Goal: Task Accomplishment & Management: Complete application form

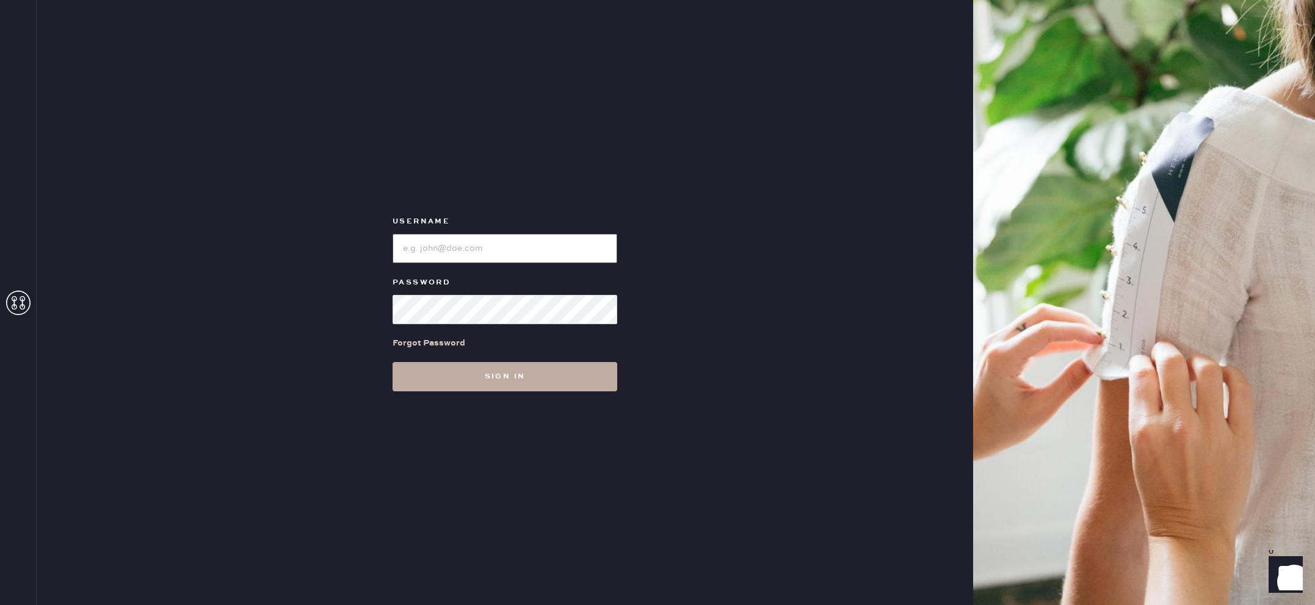
type input "reformationlajolla"
click at [544, 376] on button "Sign in" at bounding box center [504, 376] width 225 height 29
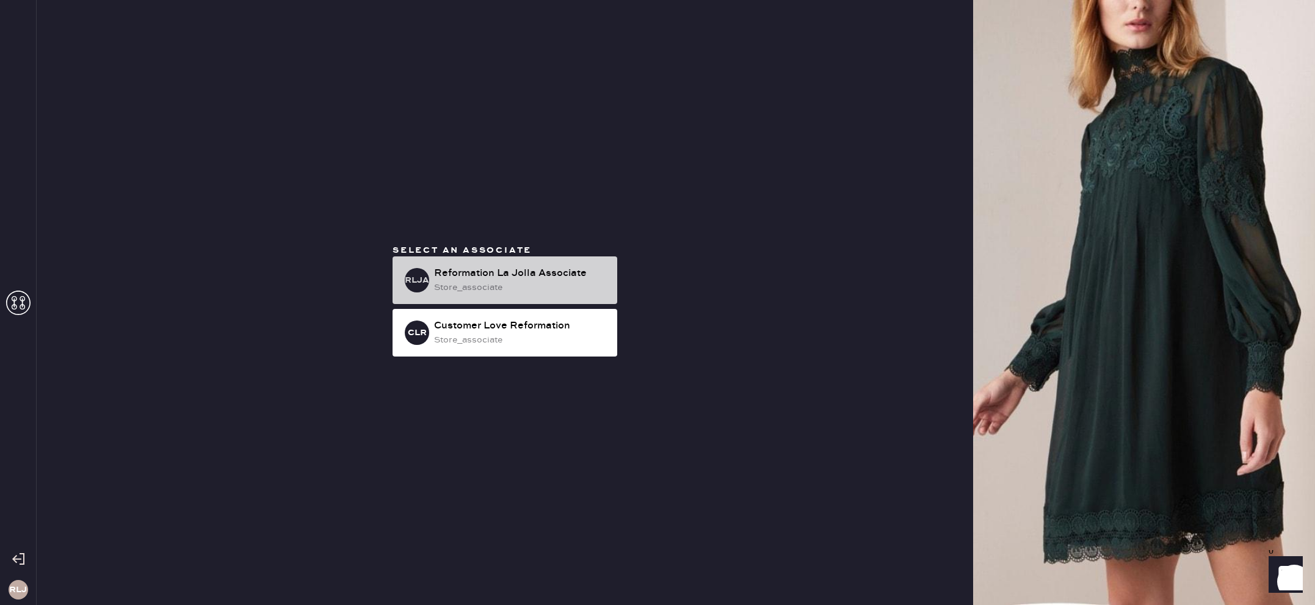
click at [529, 284] on div "store_associate" at bounding box center [520, 287] width 173 height 13
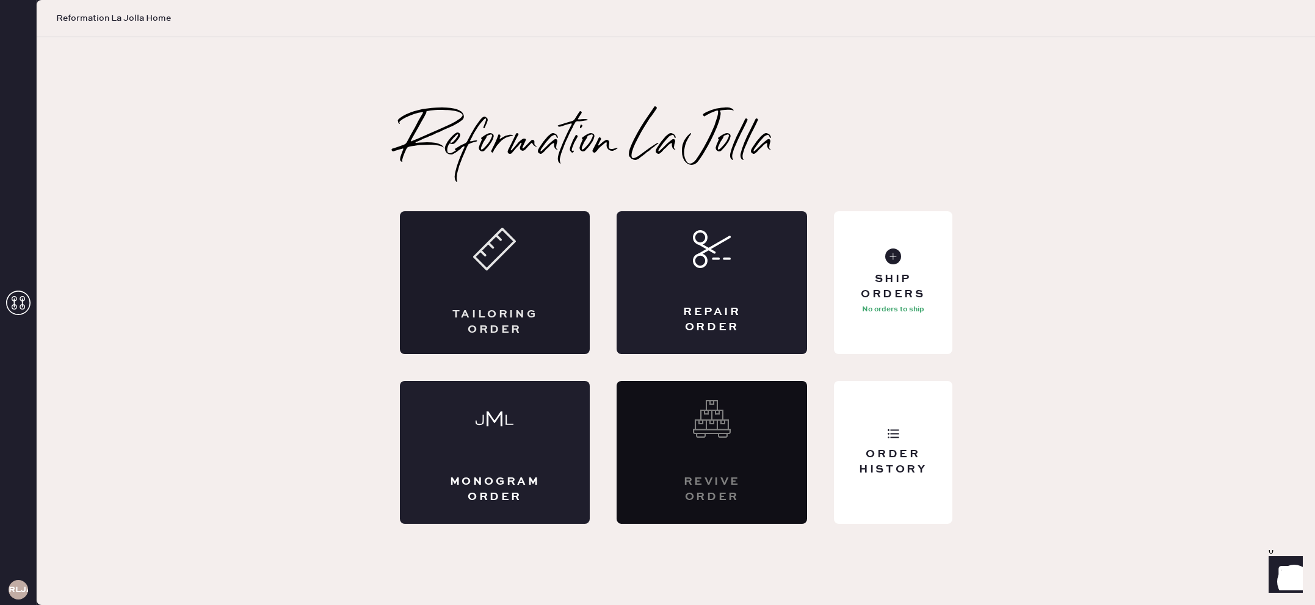
click at [501, 323] on div "Tailoring Order" at bounding box center [495, 322] width 93 height 31
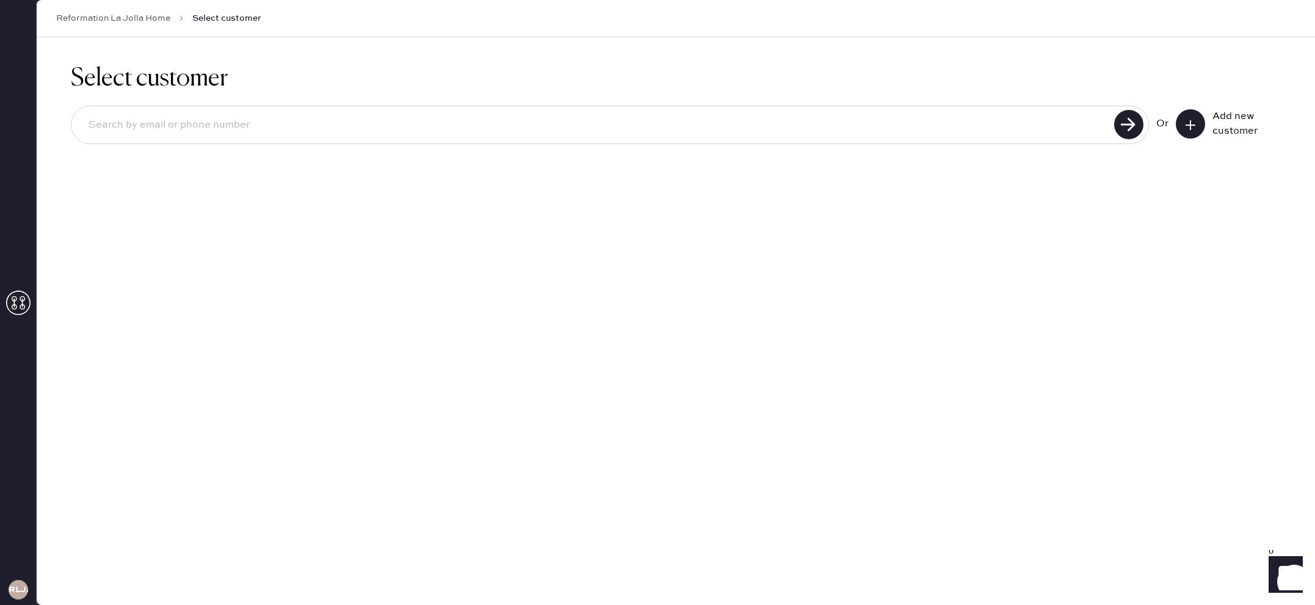
click at [1194, 119] on icon at bounding box center [1190, 125] width 12 height 12
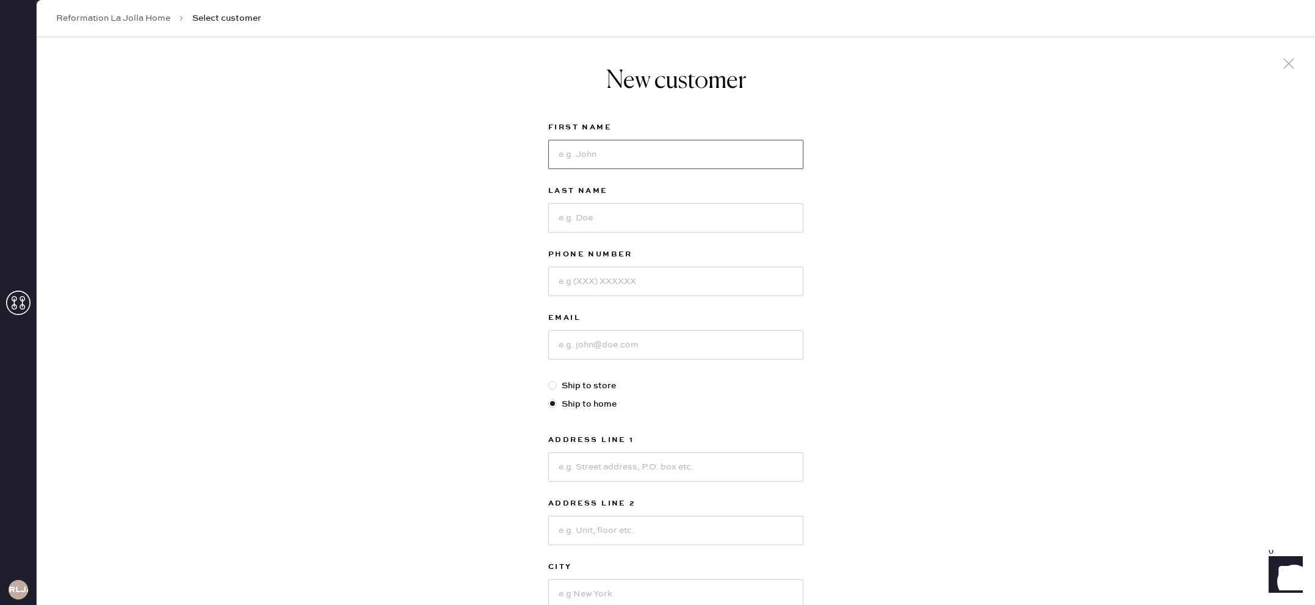
click at [663, 156] on input at bounding box center [675, 154] width 255 height 29
type input "[PERSON_NAME]"
click at [648, 212] on input at bounding box center [675, 217] width 255 height 29
type input "[PERSON_NAME]"
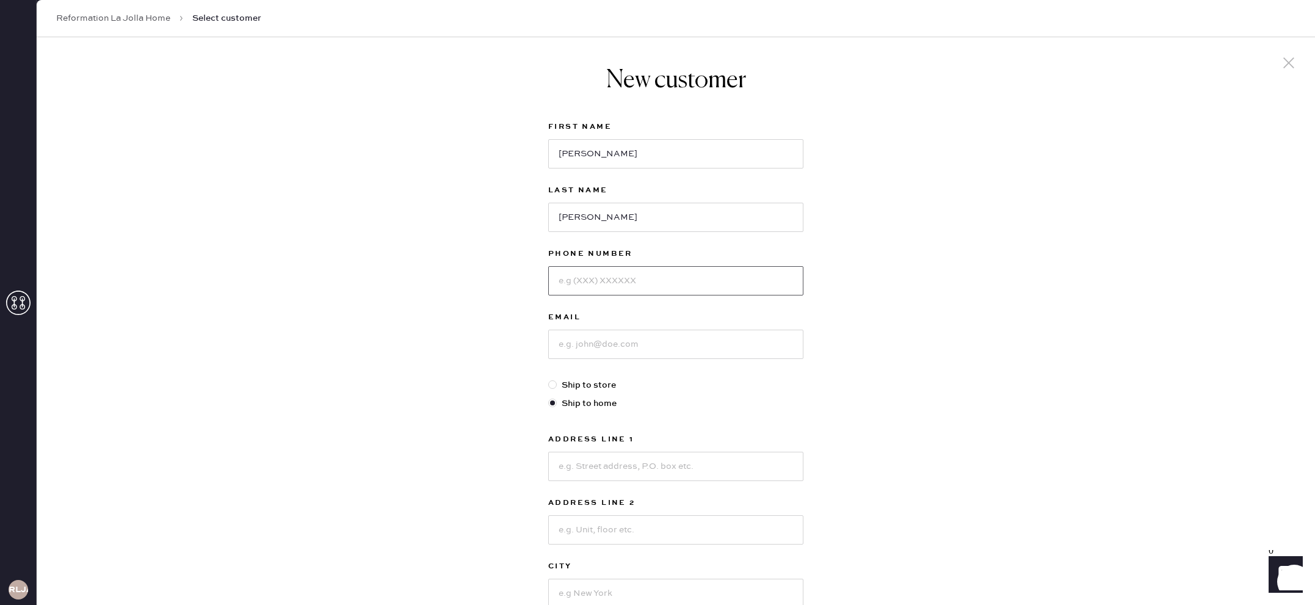
click at [637, 283] on input at bounding box center [675, 280] width 255 height 29
type input "4158159128"
click at [635, 347] on input at bounding box center [675, 344] width 255 height 29
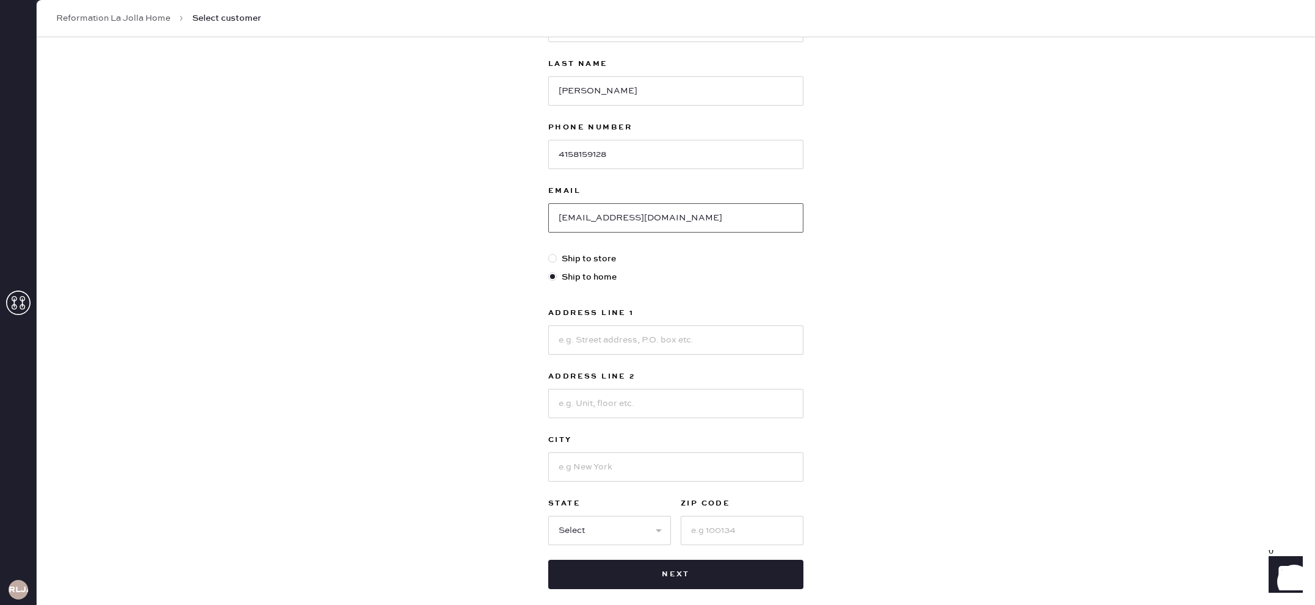
scroll to position [131, 0]
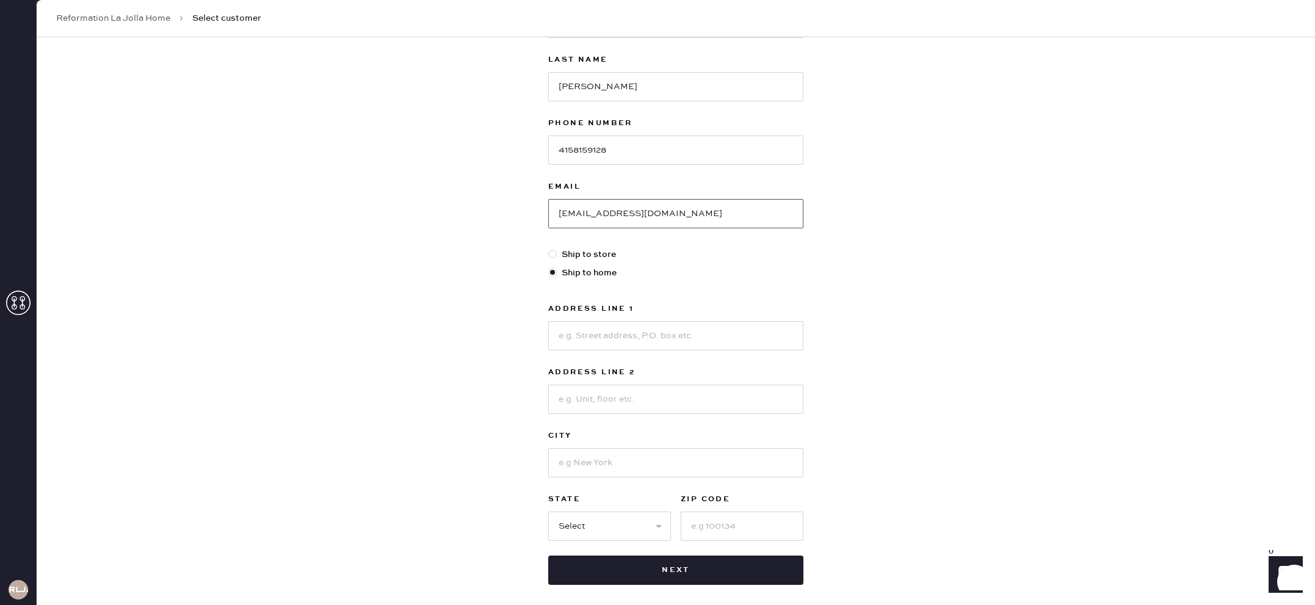
type input "[EMAIL_ADDRESS][DOMAIN_NAME]"
click at [617, 344] on input at bounding box center [675, 335] width 255 height 29
type input "[STREET_ADDRESS]"
click at [613, 472] on input at bounding box center [675, 462] width 255 height 29
type input "Coronado"
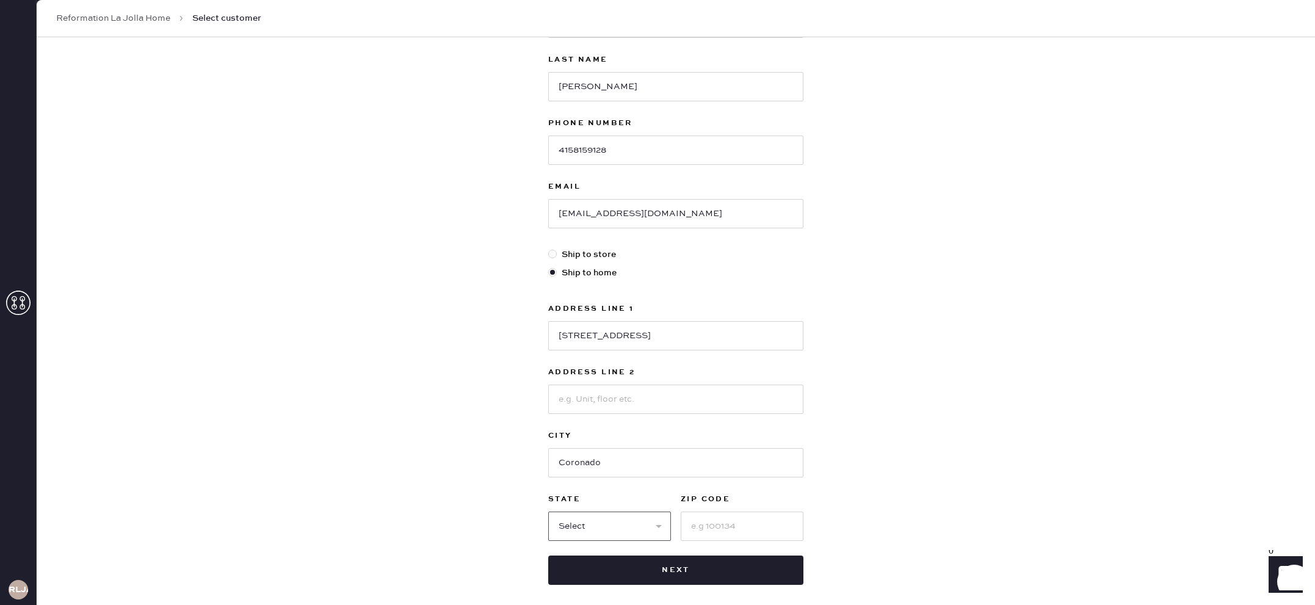
click at [575, 519] on select "Select AK AL AR AZ CA CO CT [GEOGRAPHIC_DATA] DE FL [GEOGRAPHIC_DATA] HI [GEOGR…" at bounding box center [609, 525] width 123 height 29
select select "CA"
click at [548, 511] on select "Select AK AL AR AZ CA CO CT [GEOGRAPHIC_DATA] DE FL [GEOGRAPHIC_DATA] HI [GEOGR…" at bounding box center [609, 525] width 123 height 29
click at [780, 539] on input at bounding box center [741, 525] width 123 height 29
type input "92118"
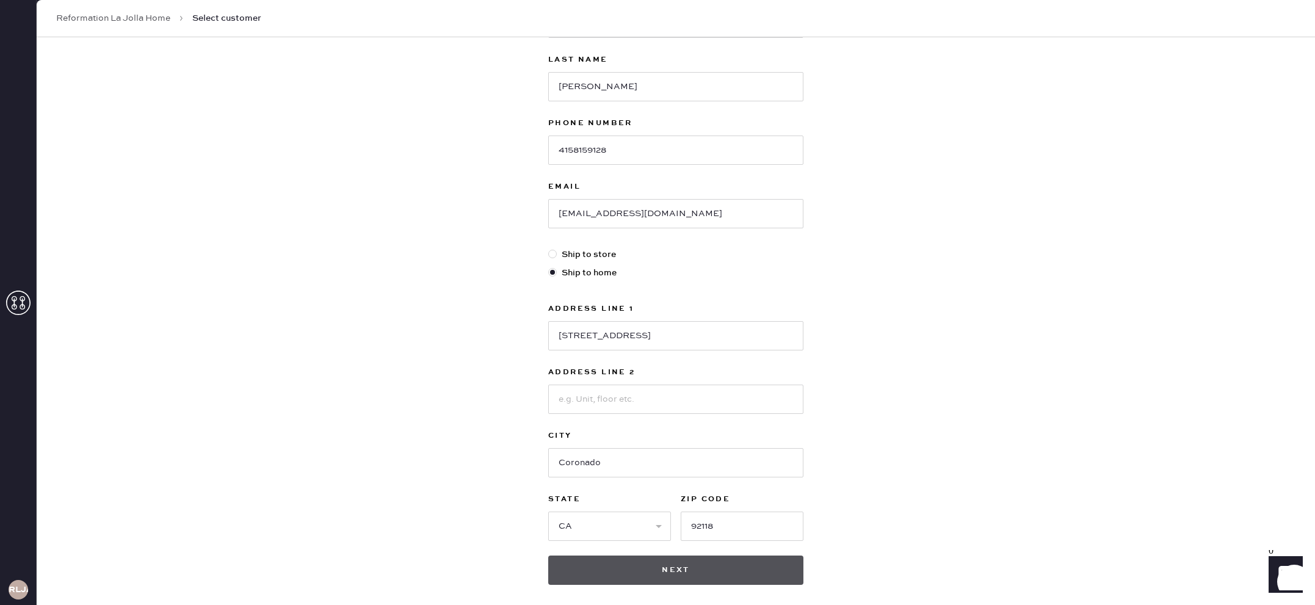
click at [756, 580] on button "Next" at bounding box center [675, 569] width 255 height 29
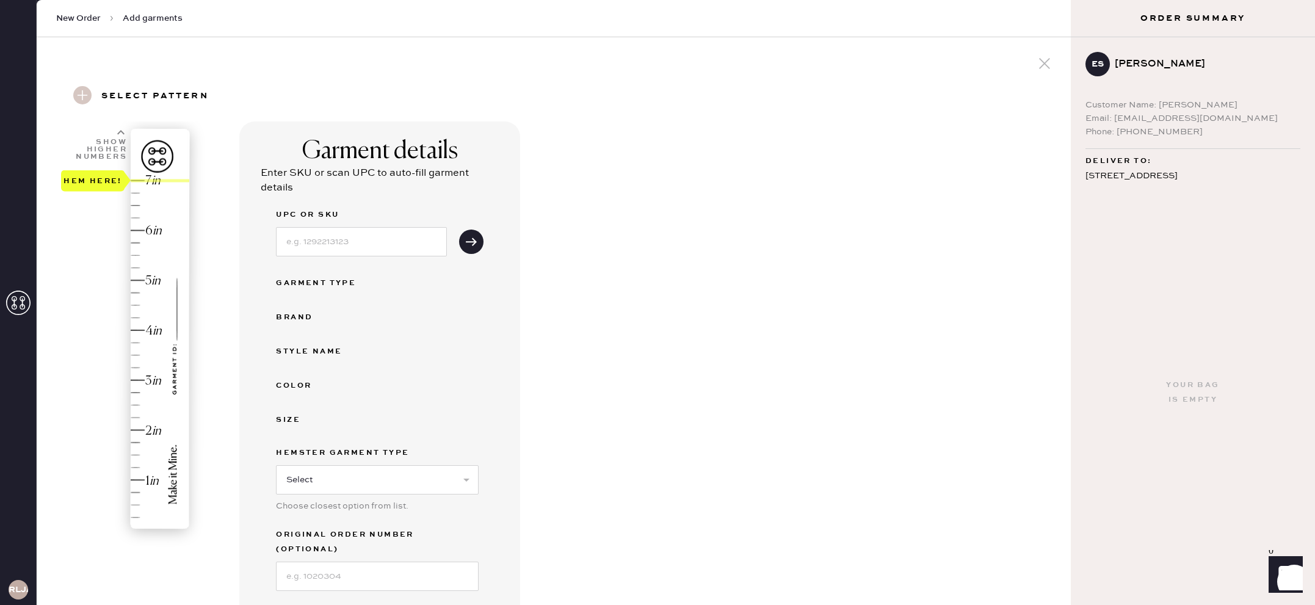
click at [138, 179] on div "Hem here!" at bounding box center [126, 355] width 130 height 360
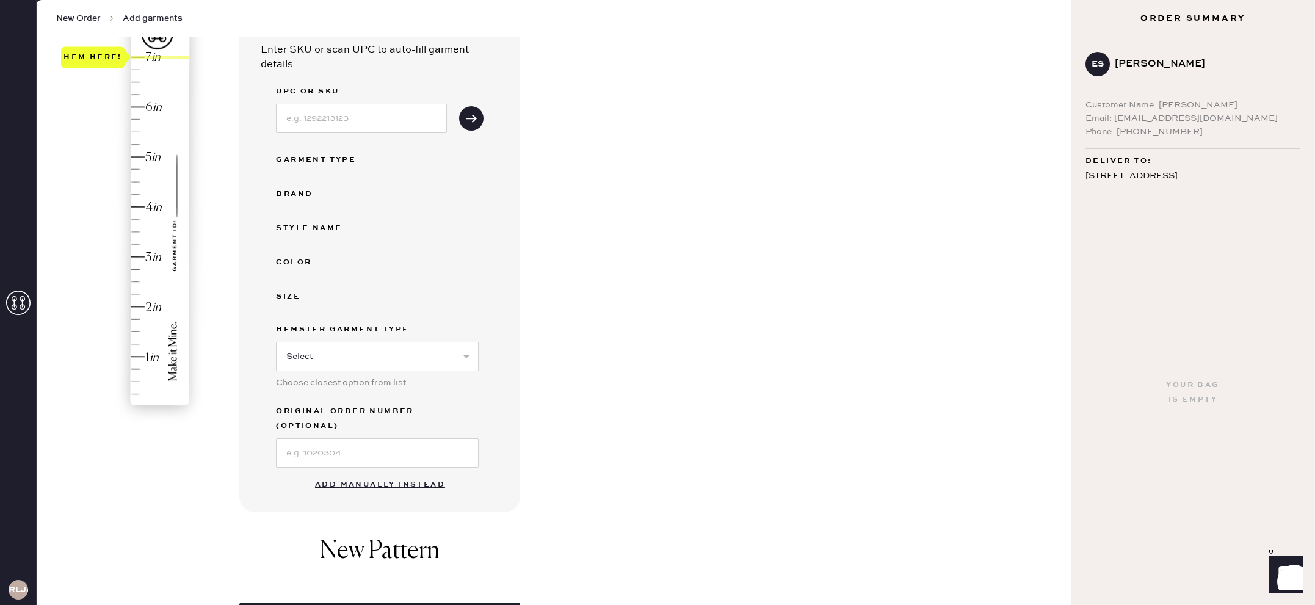
scroll to position [126, 0]
click at [406, 475] on button "Add manually instead" at bounding box center [380, 482] width 145 height 24
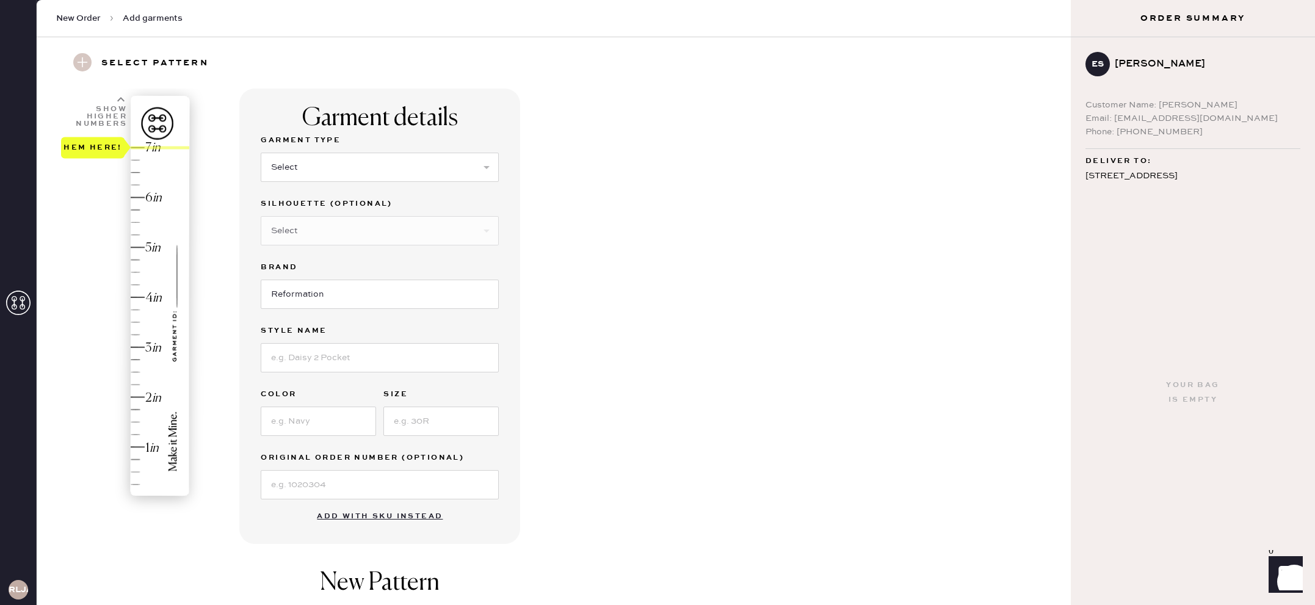
scroll to position [0, 0]
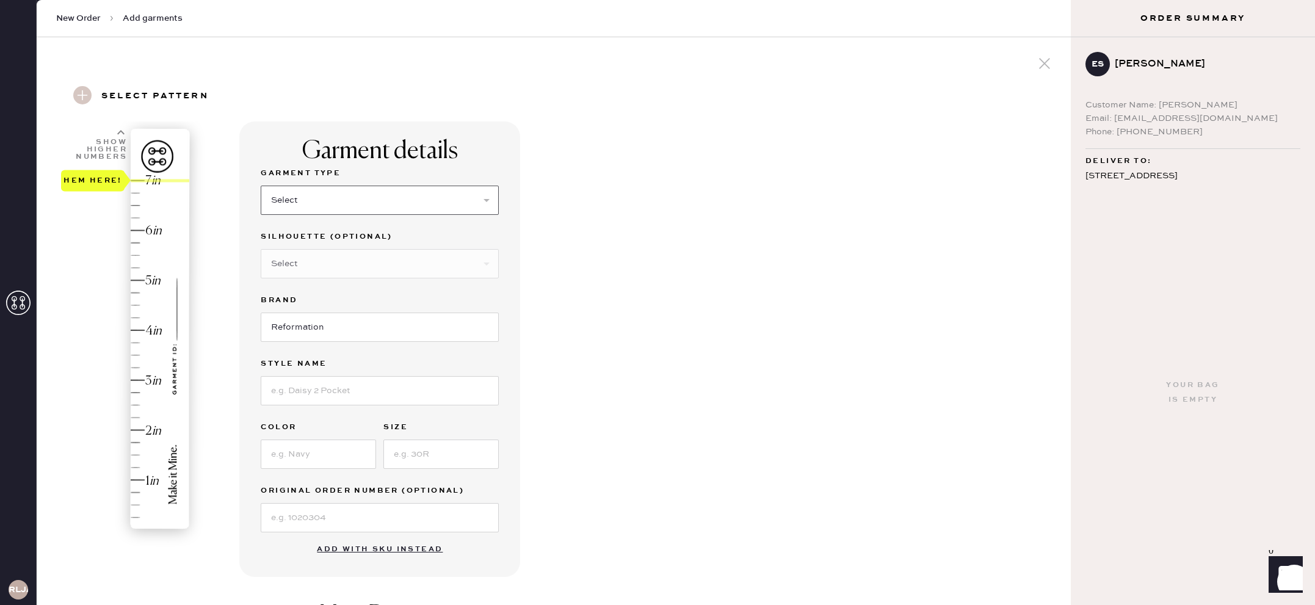
click at [392, 203] on select "Select Basic Skirt Jeans Leggings Pants Shorts Basic Sleeved Dress Basic Sleeve…" at bounding box center [380, 200] width 238 height 29
select select "6"
click at [261, 186] on select "Select Basic Skirt Jeans Leggings Pants Shorts Basic Sleeved Dress Basic Sleeve…" at bounding box center [380, 200] width 238 height 29
click at [320, 341] on input "Reformation" at bounding box center [380, 326] width 238 height 29
click at [339, 400] on input at bounding box center [380, 390] width 238 height 29
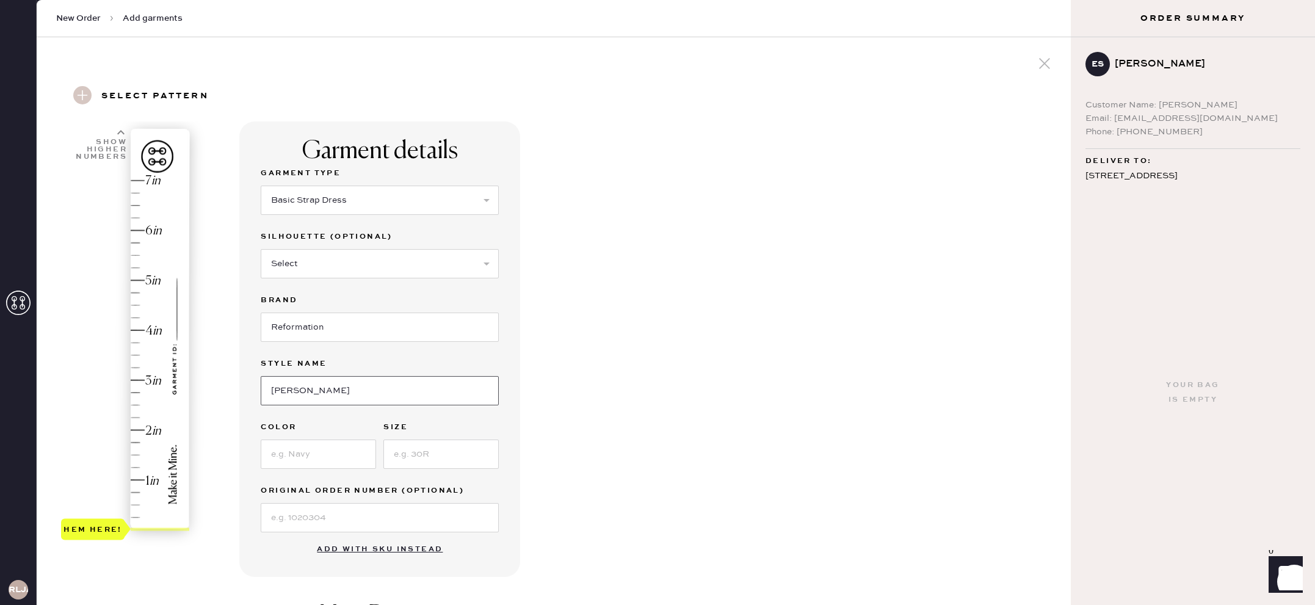
scroll to position [13, 0]
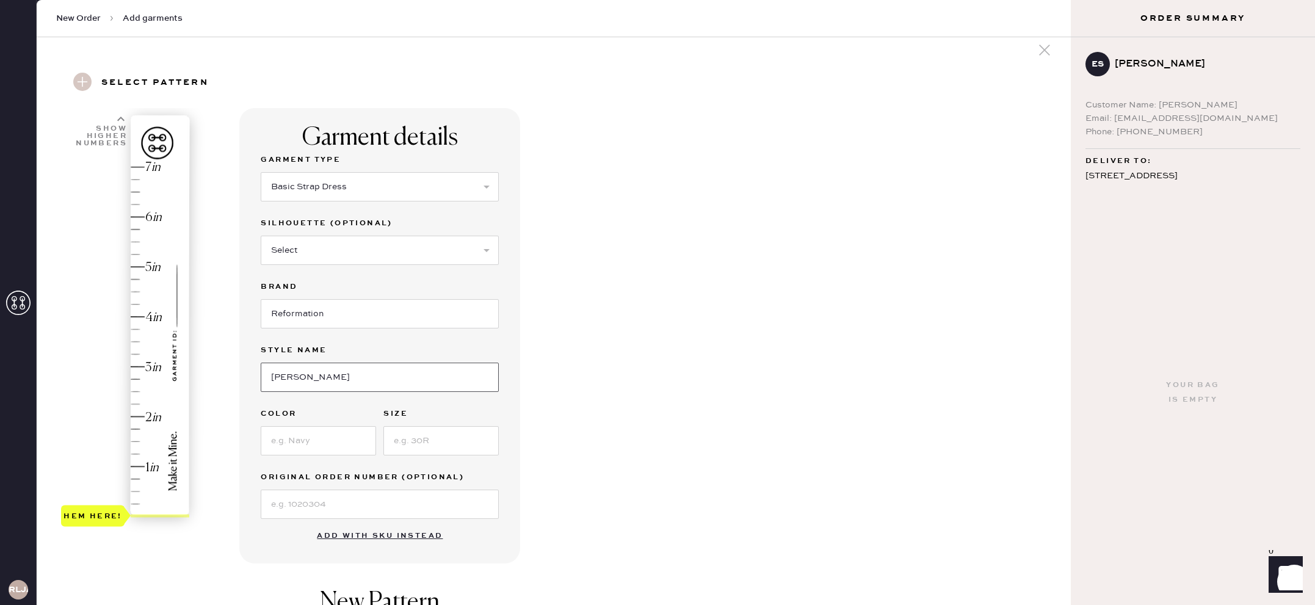
type input "[PERSON_NAME]"
click at [300, 439] on input at bounding box center [318, 440] width 115 height 29
type input "Black"
click at [420, 444] on input at bounding box center [440, 440] width 115 height 29
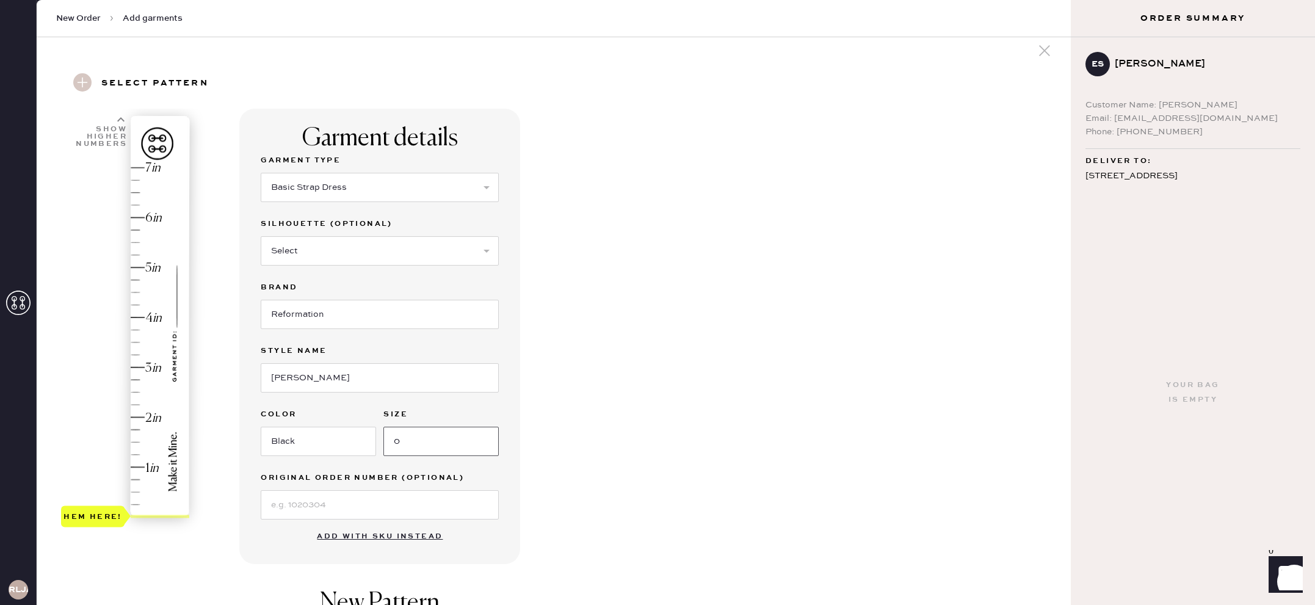
type input "0"
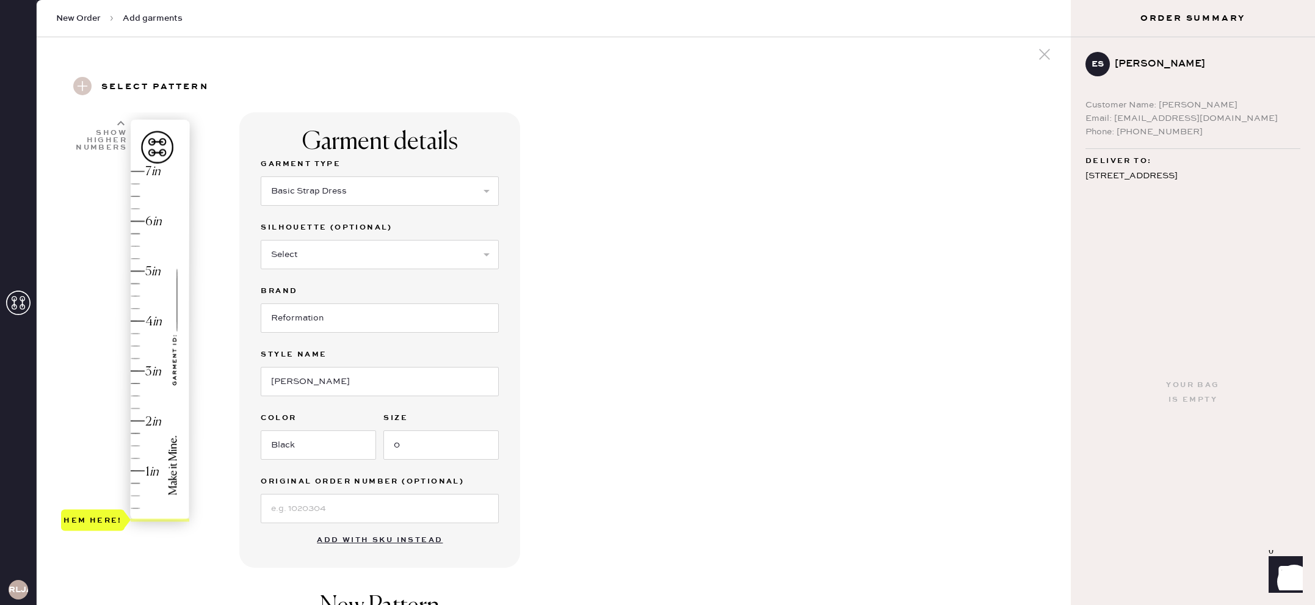
click at [140, 164] on img at bounding box center [160, 320] width 59 height 400
type input "7"
click at [142, 170] on div "Hem here!" at bounding box center [126, 346] width 130 height 360
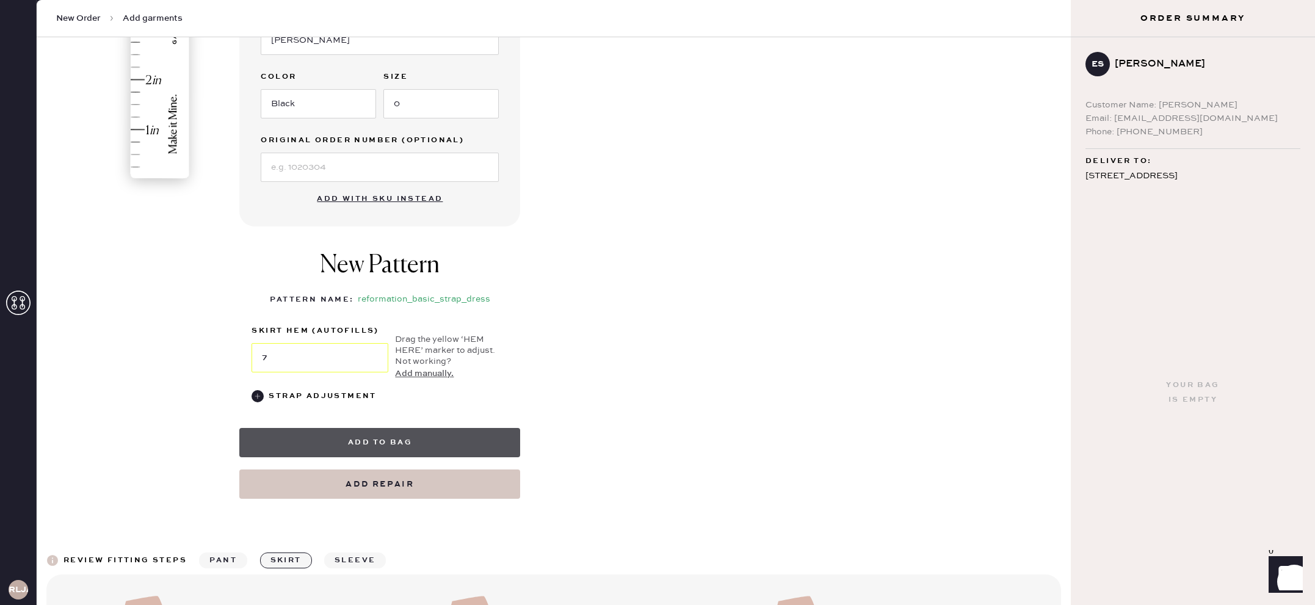
scroll to position [354, 0]
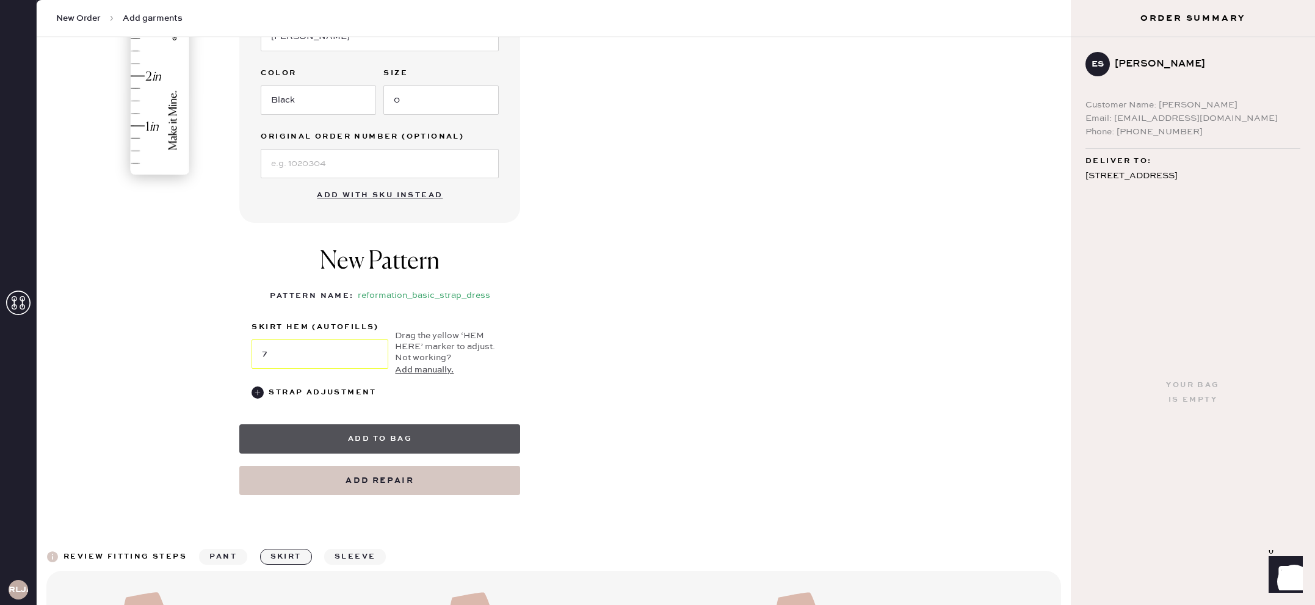
click at [334, 441] on button "Add to bag" at bounding box center [379, 438] width 281 height 29
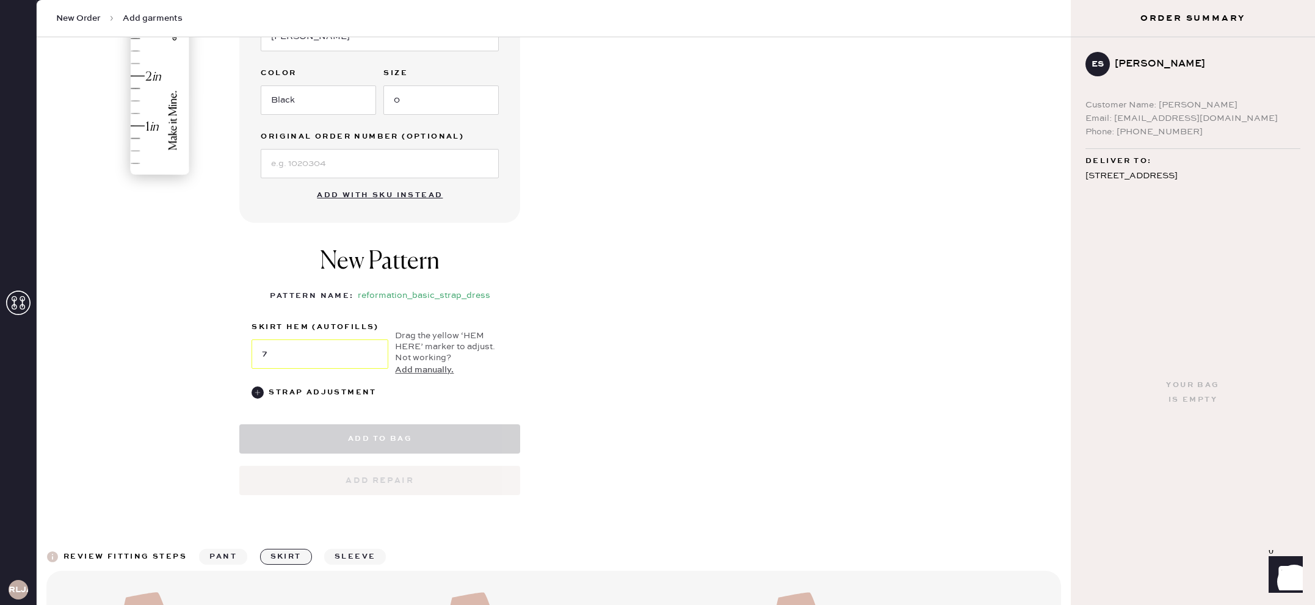
select select "6"
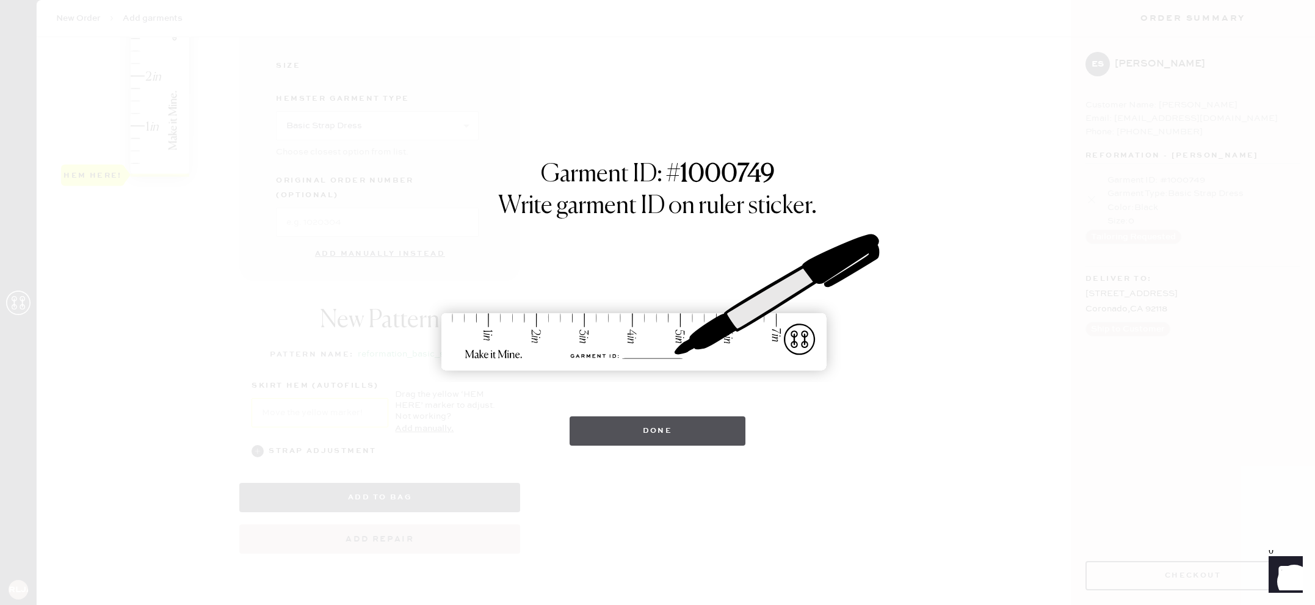
click at [612, 424] on button "Done" at bounding box center [657, 430] width 176 height 29
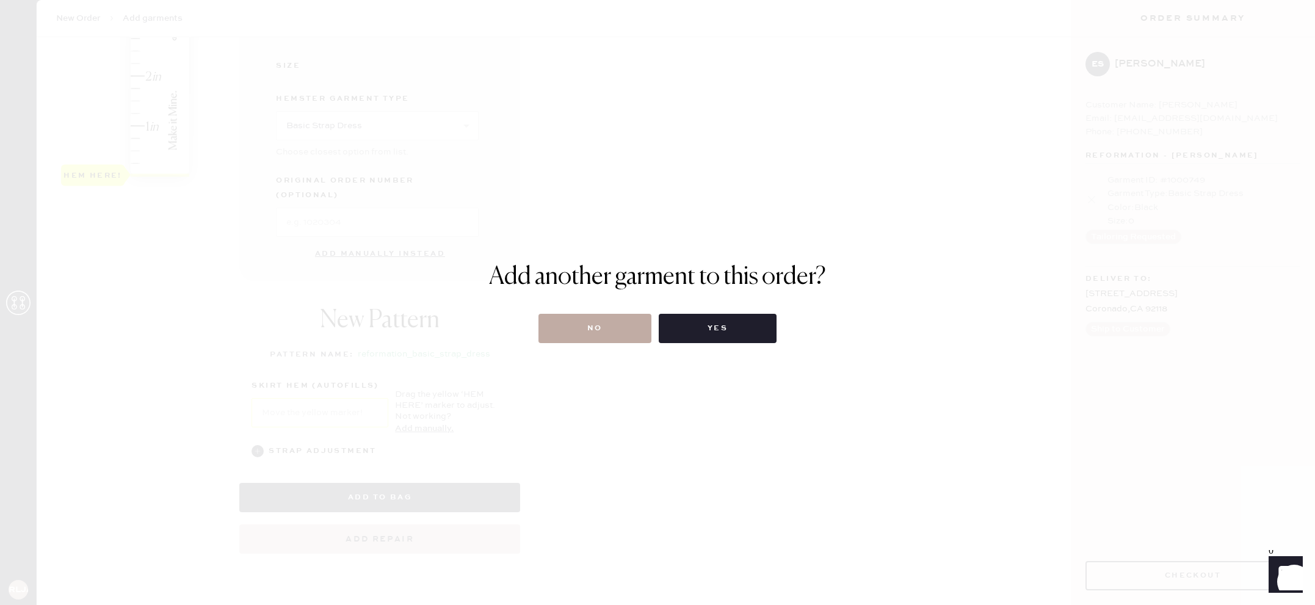
click at [600, 335] on button "No" at bounding box center [594, 328] width 113 height 29
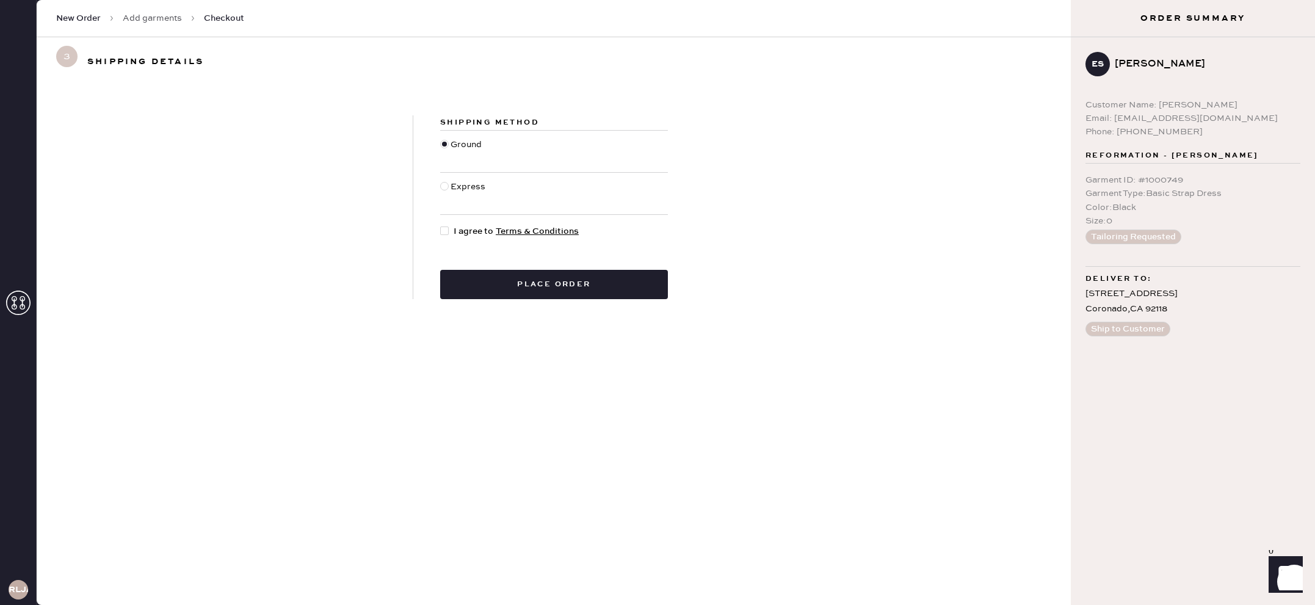
click at [448, 231] on div at bounding box center [444, 230] width 9 height 9
click at [441, 225] on input "I agree to Terms & Conditions" at bounding box center [440, 225] width 1 height 1
checkbox input "true"
drag, startPoint x: 555, startPoint y: 310, endPoint x: 552, endPoint y: 293, distance: 17.5
click at [556, 308] on div "Shipping Method Ground Express I agree to Terms & Conditions Place order" at bounding box center [554, 207] width 1034 height 242
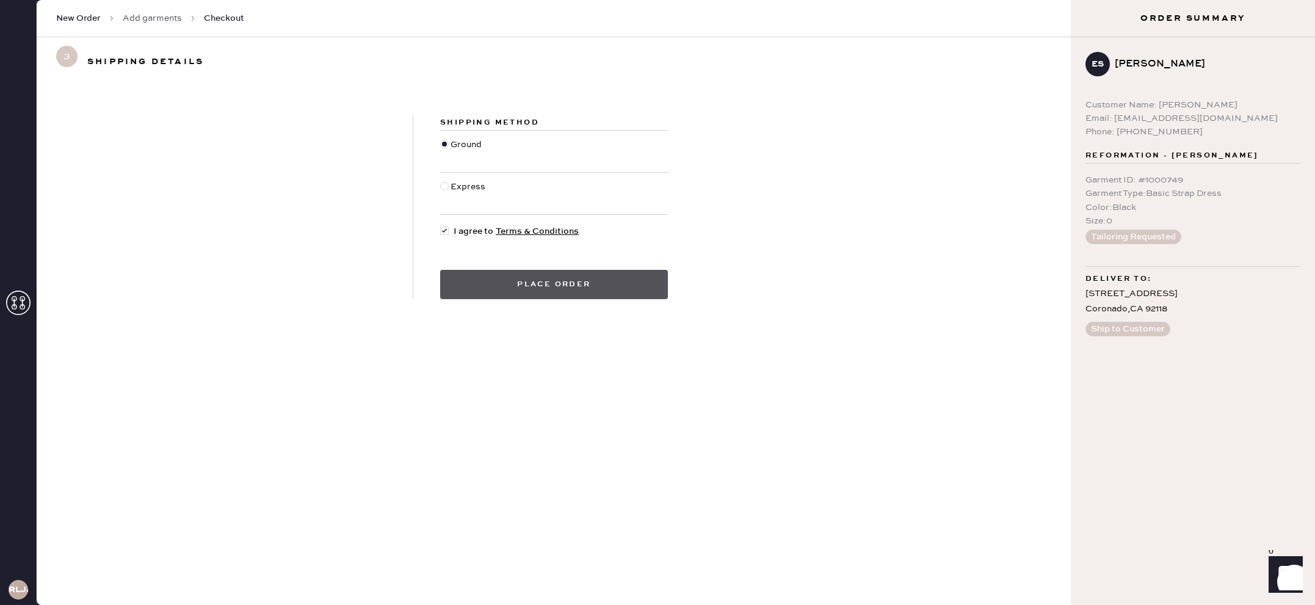
click at [550, 282] on button "Place order" at bounding box center [554, 284] width 228 height 29
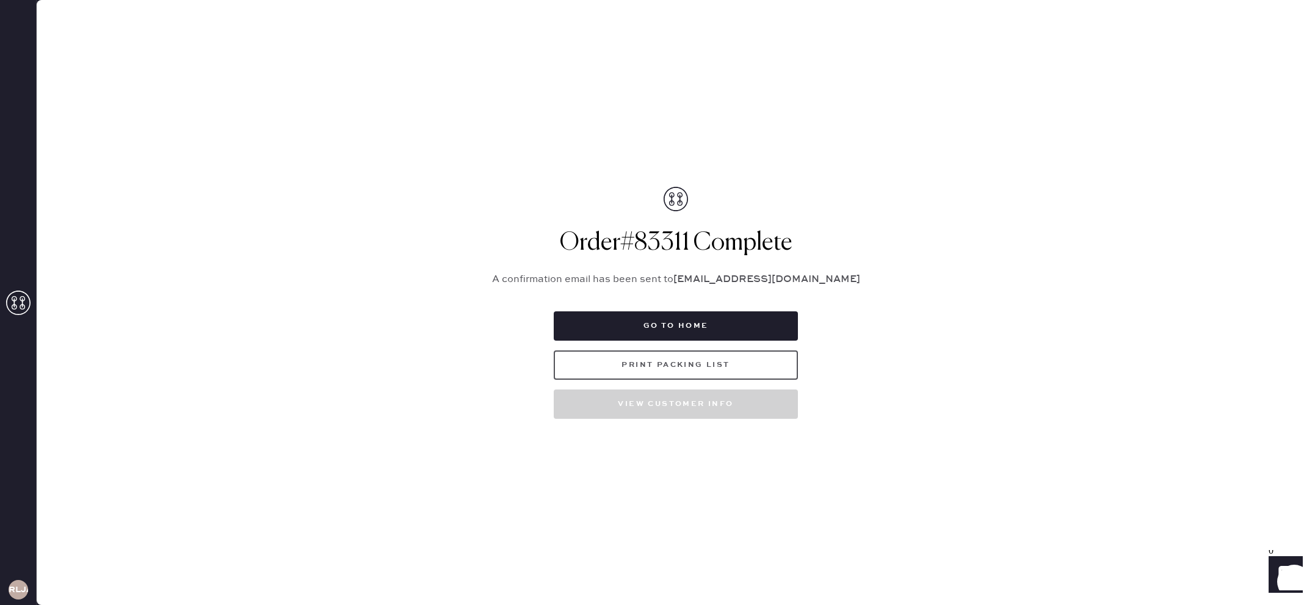
click at [643, 365] on button "Print Packing List" at bounding box center [676, 364] width 244 height 29
click at [27, 303] on icon at bounding box center [18, 302] width 24 height 24
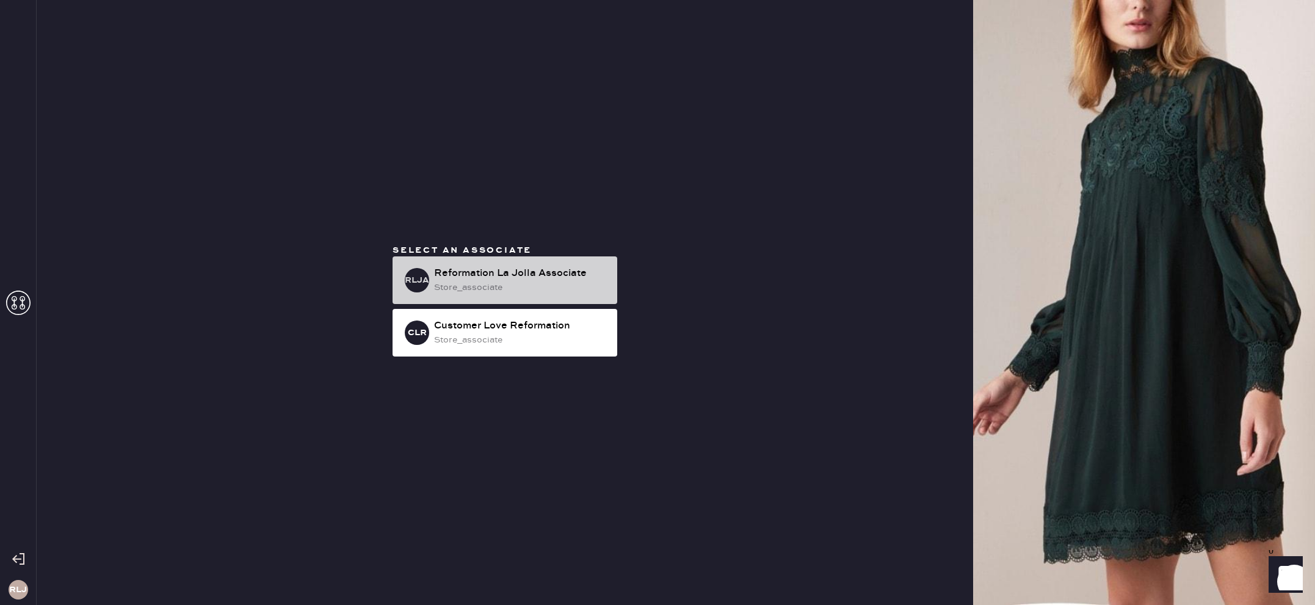
click at [436, 291] on div "store_associate" at bounding box center [520, 287] width 173 height 13
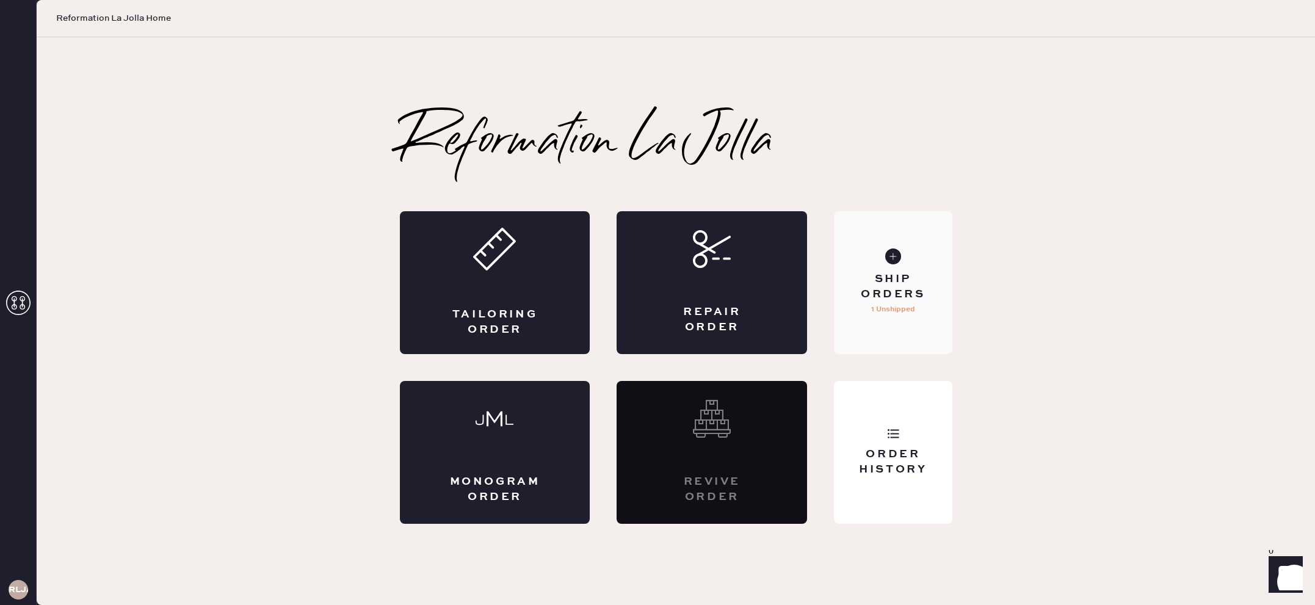
click at [867, 318] on div "Ship Orders 1 Unshipped" at bounding box center [893, 282] width 118 height 143
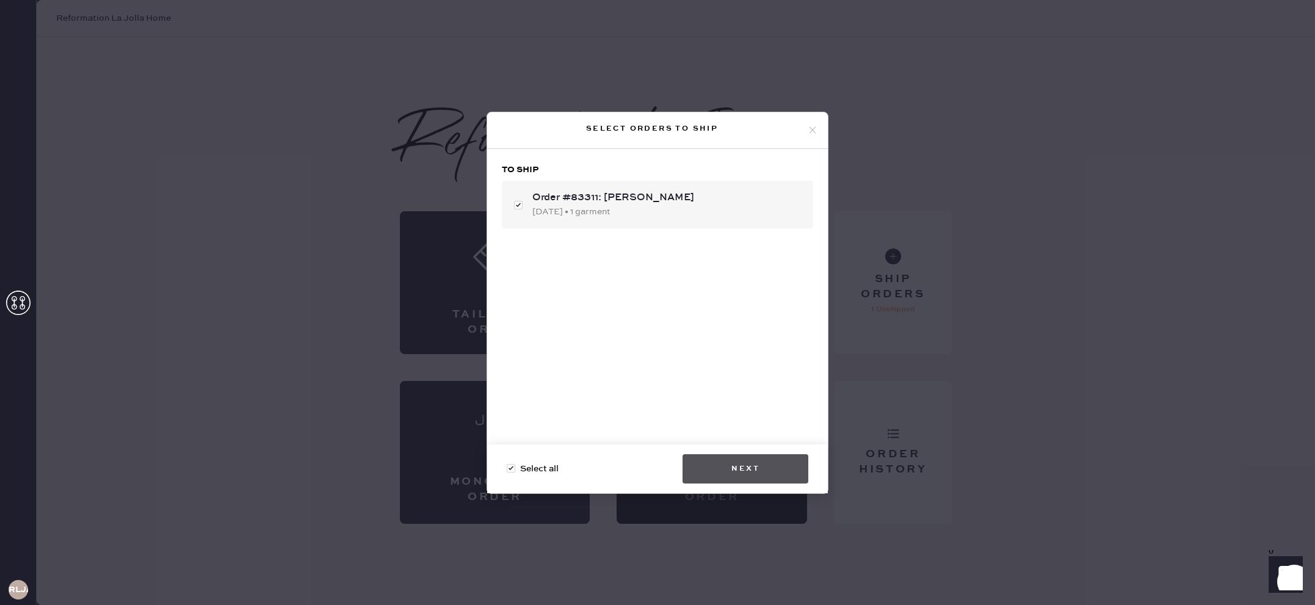
click at [752, 471] on button "Next" at bounding box center [745, 468] width 126 height 29
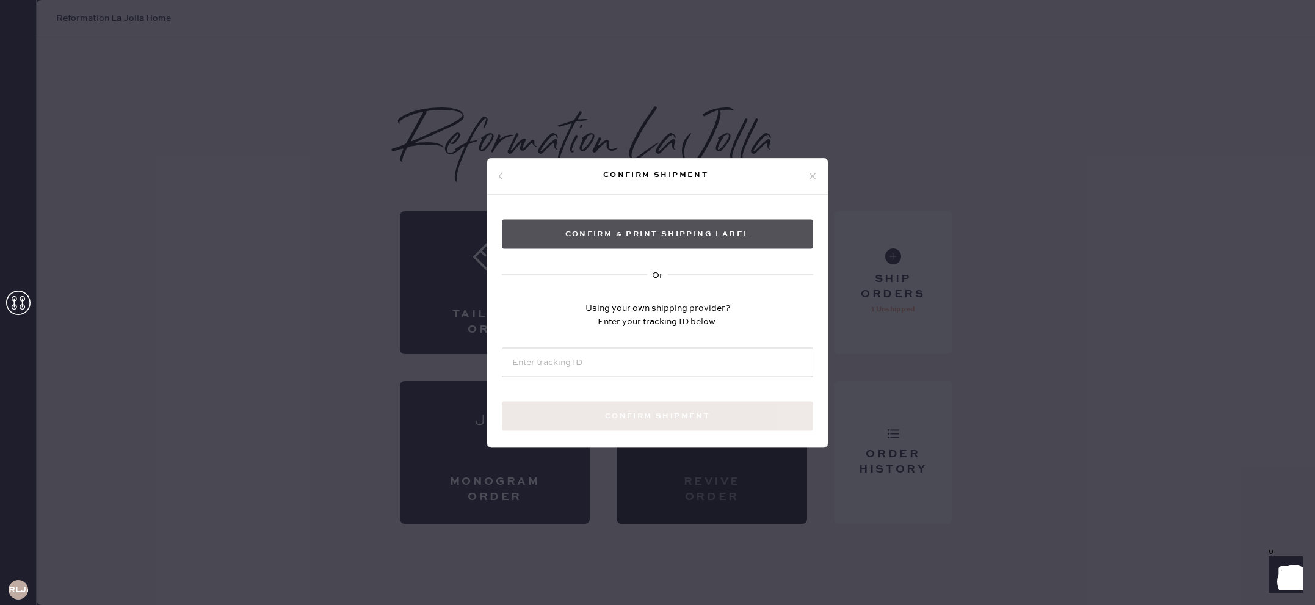
click at [702, 239] on button "Confirm & Print shipping label" at bounding box center [657, 233] width 311 height 29
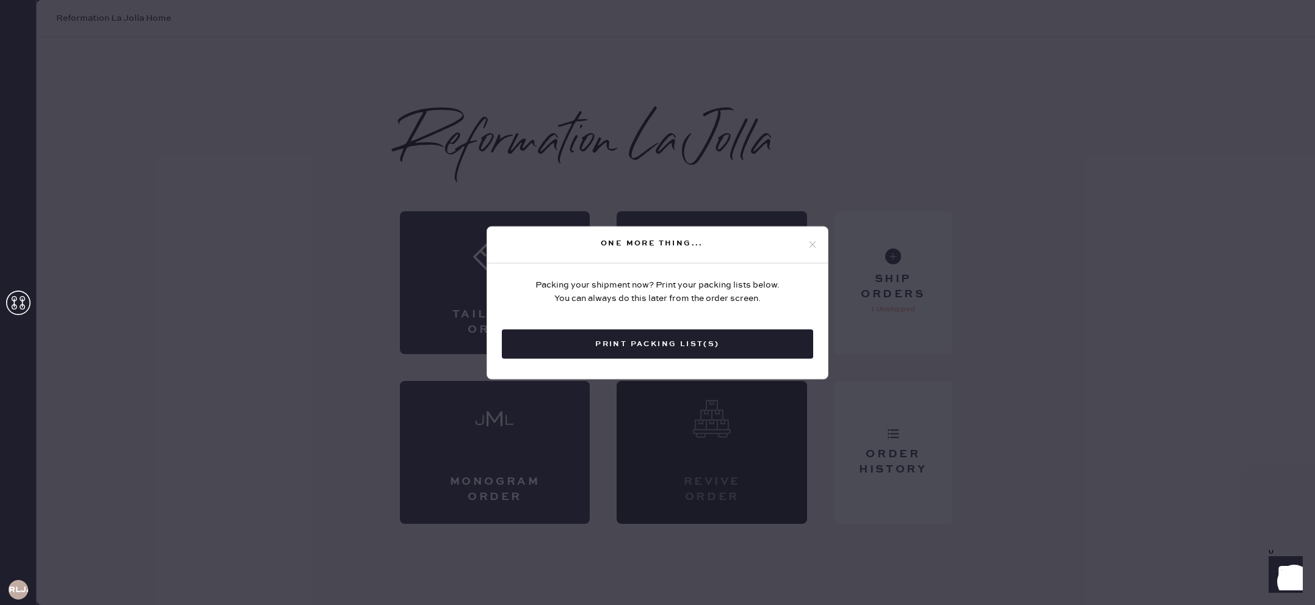
drag, startPoint x: 821, startPoint y: 239, endPoint x: 814, endPoint y: 242, distance: 8.5
click at [820, 240] on div "One more thing..." at bounding box center [657, 244] width 341 height 37
drag, startPoint x: 814, startPoint y: 242, endPoint x: 824, endPoint y: 244, distance: 10.4
click at [814, 242] on use at bounding box center [812, 244] width 7 height 7
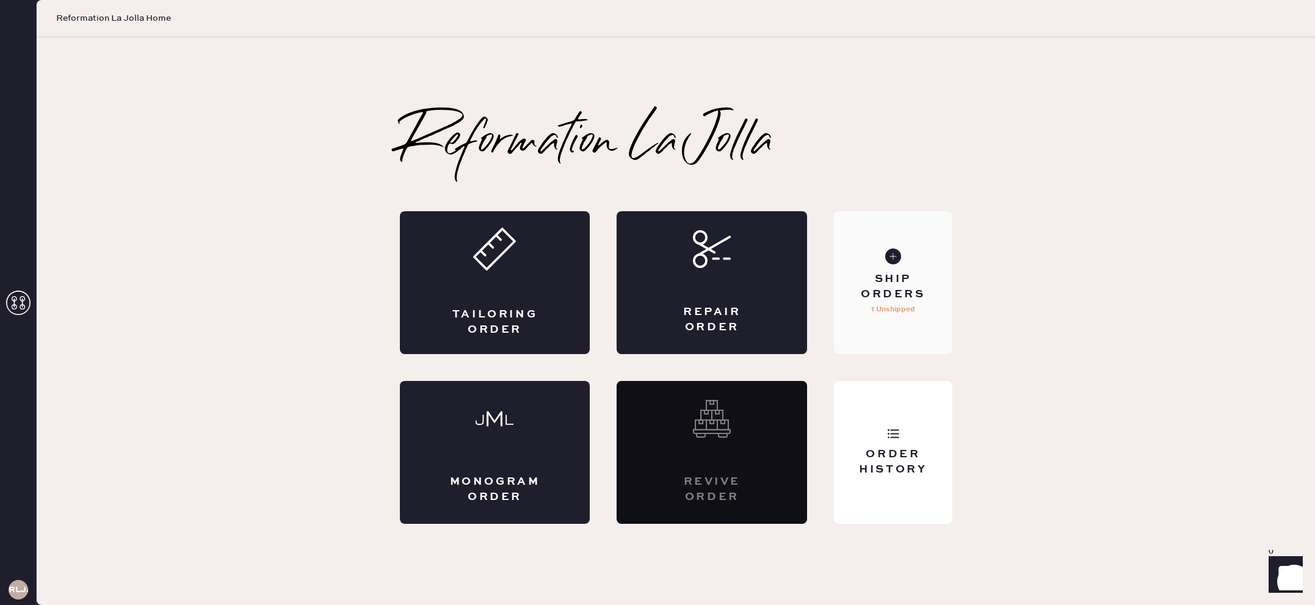
click at [894, 265] on div "Ship Orders 1 Unshipped" at bounding box center [893, 282] width 118 height 143
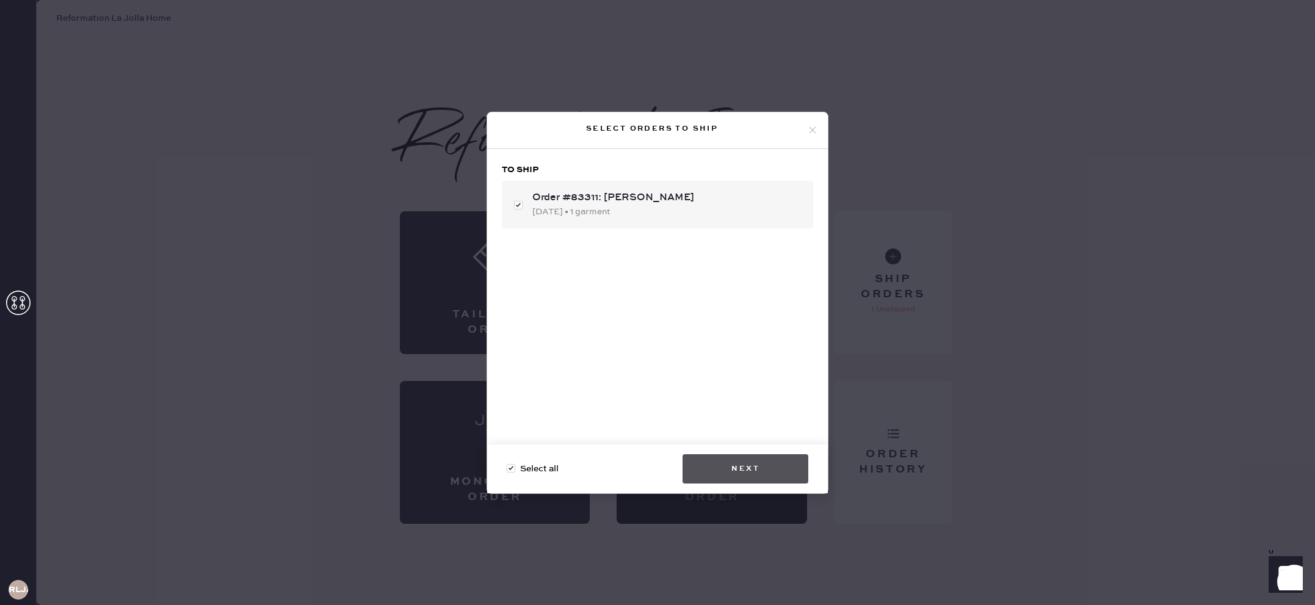
click at [754, 466] on button "Next" at bounding box center [745, 468] width 126 height 29
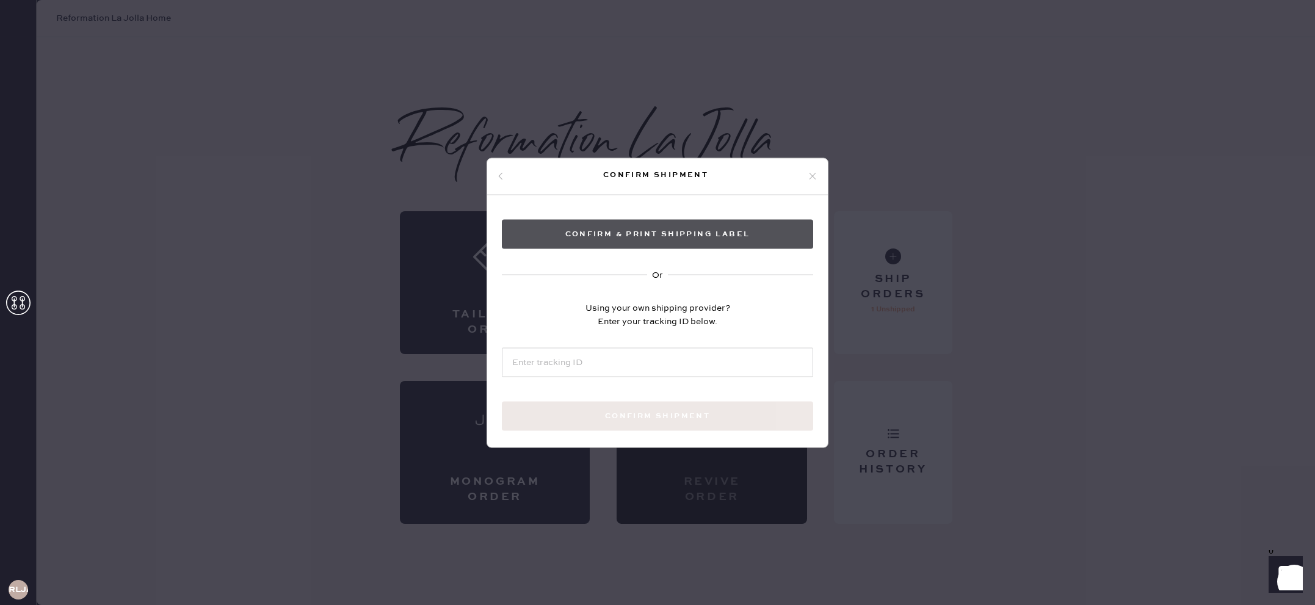
click at [699, 232] on button "Confirm & Print shipping label" at bounding box center [657, 233] width 311 height 29
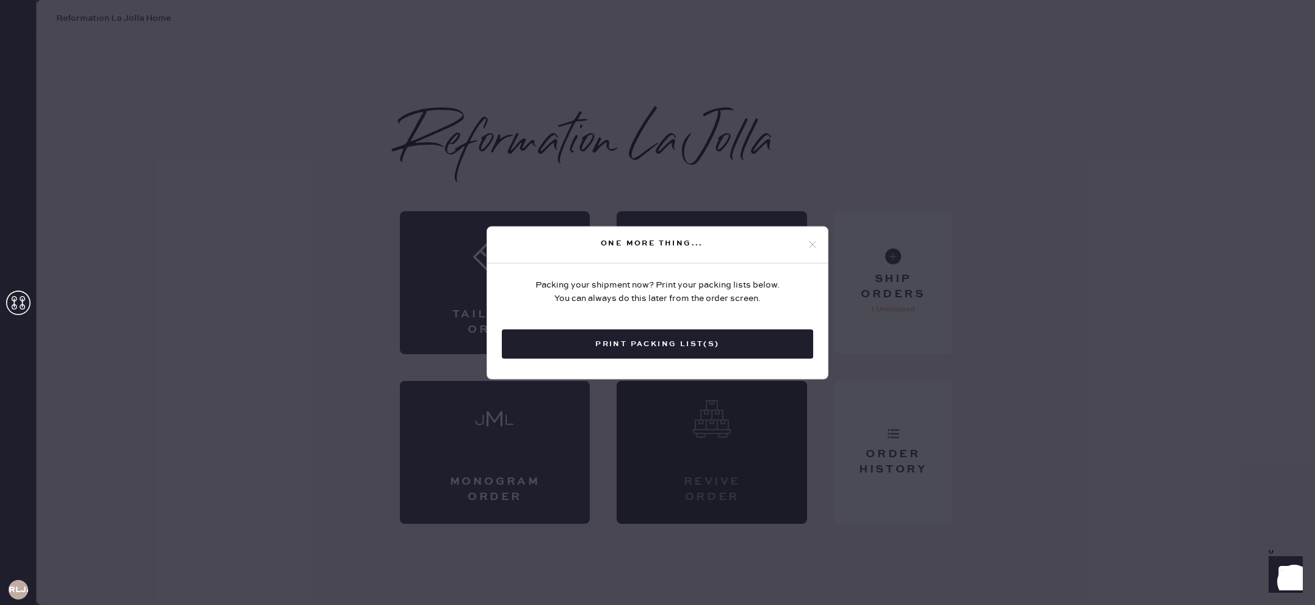
click at [806, 244] on div "One more thing..." at bounding box center [657, 244] width 341 height 37
drag, startPoint x: 810, startPoint y: 244, endPoint x: 869, endPoint y: 272, distance: 65.8
click at [810, 244] on icon at bounding box center [812, 244] width 11 height 11
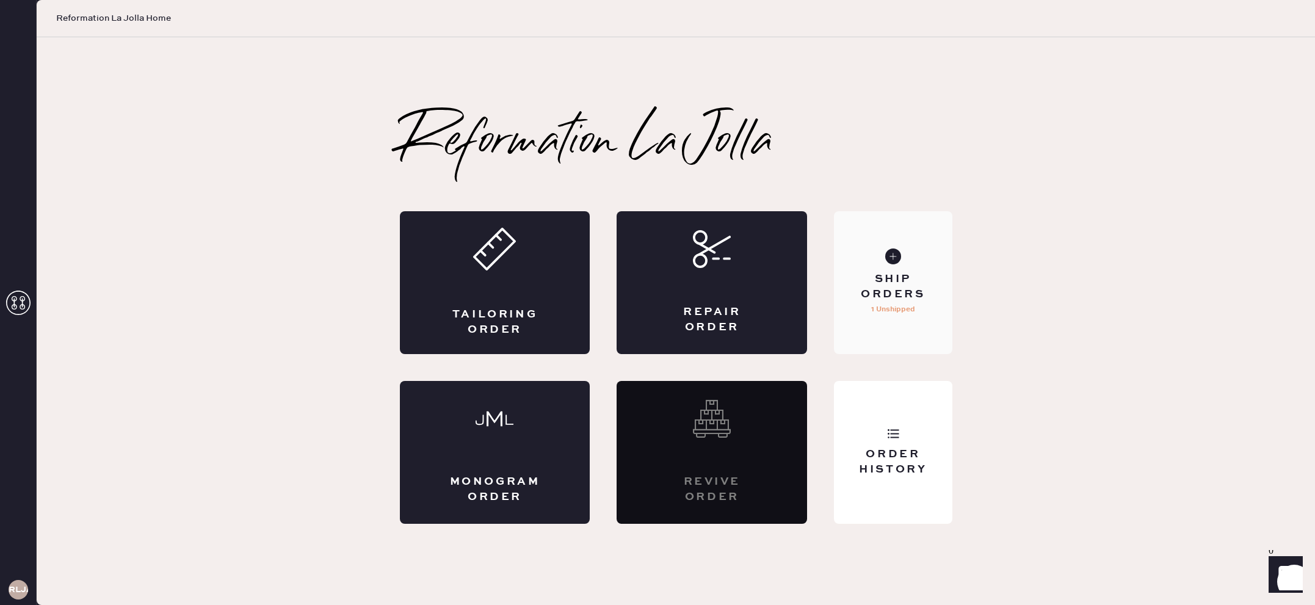
click at [893, 281] on div "Ship Orders" at bounding box center [892, 287] width 98 height 31
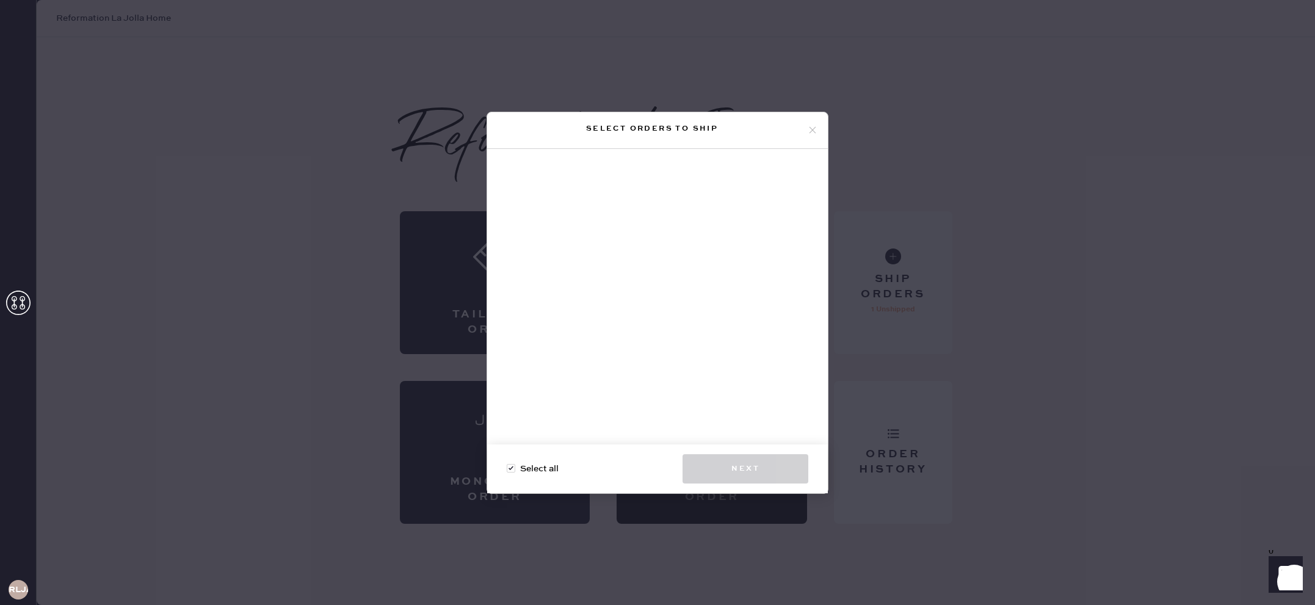
click at [845, 333] on div "Select orders to ship Select all Next" at bounding box center [657, 302] width 1315 height 605
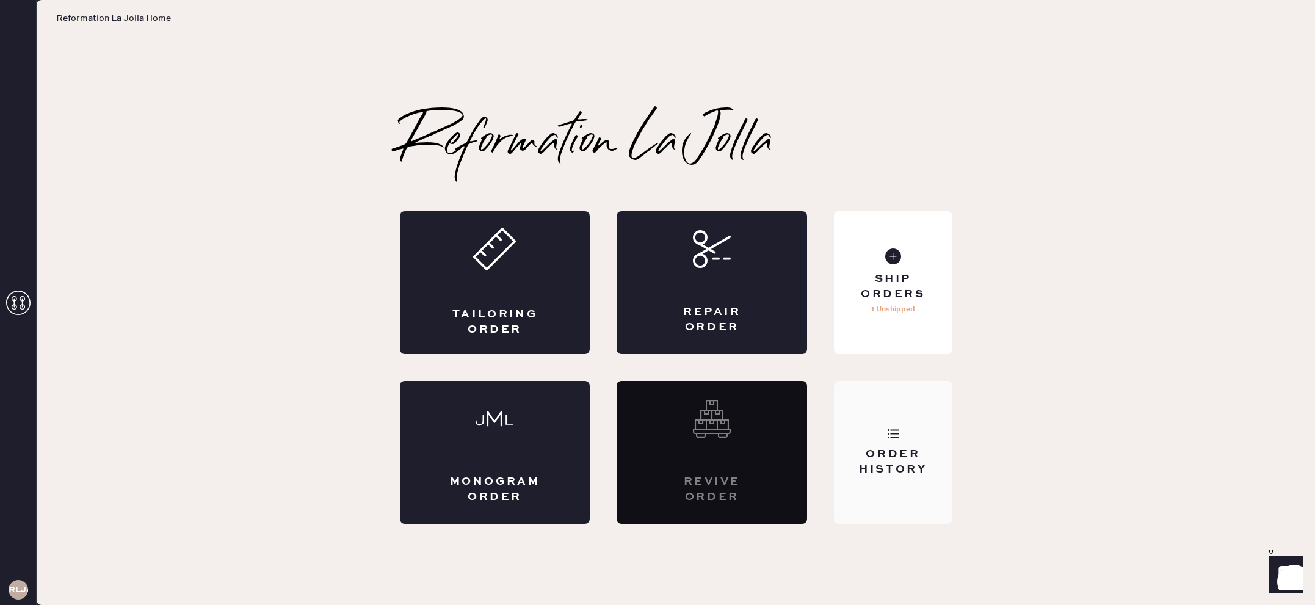
click at [889, 477] on div "Order History" at bounding box center [893, 452] width 118 height 143
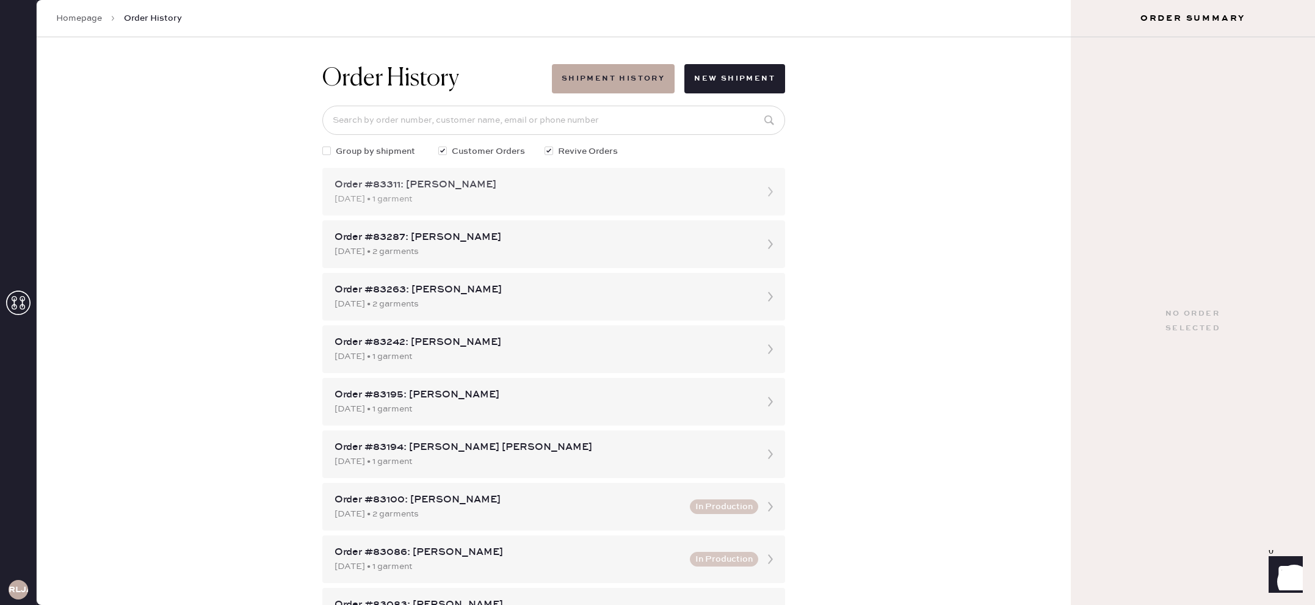
click at [648, 194] on div "[DATE] • 1 garment" at bounding box center [542, 198] width 416 height 13
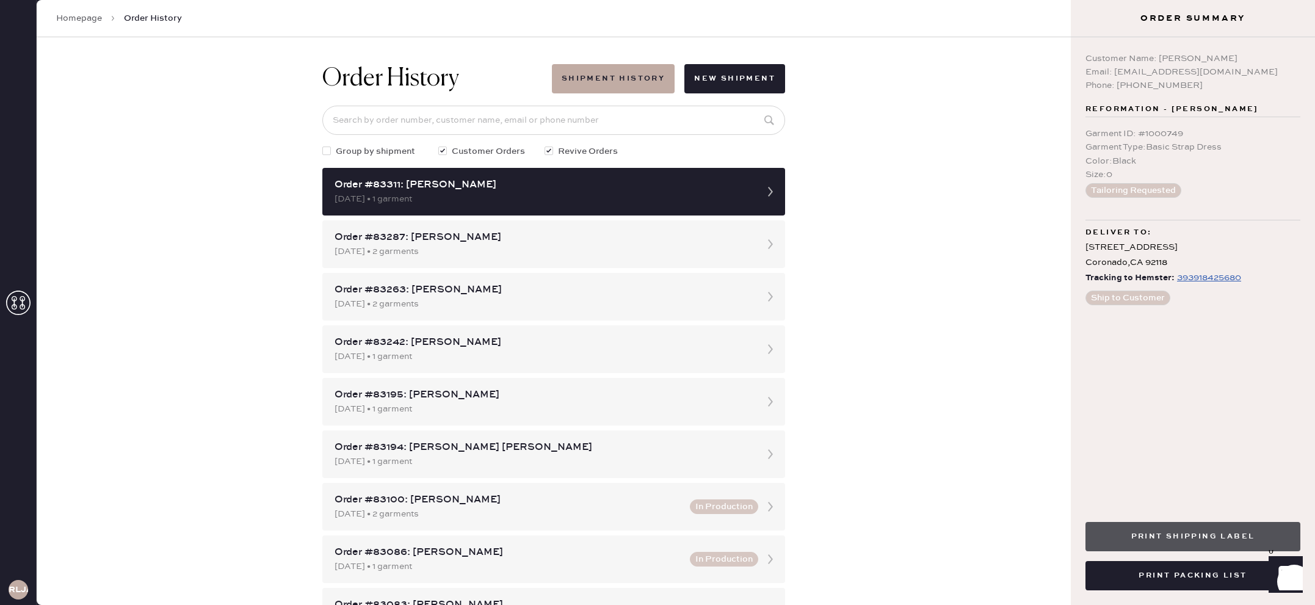
click at [1173, 541] on button "Print Shipping Label" at bounding box center [1192, 536] width 215 height 29
